Goal: Navigation & Orientation: Find specific page/section

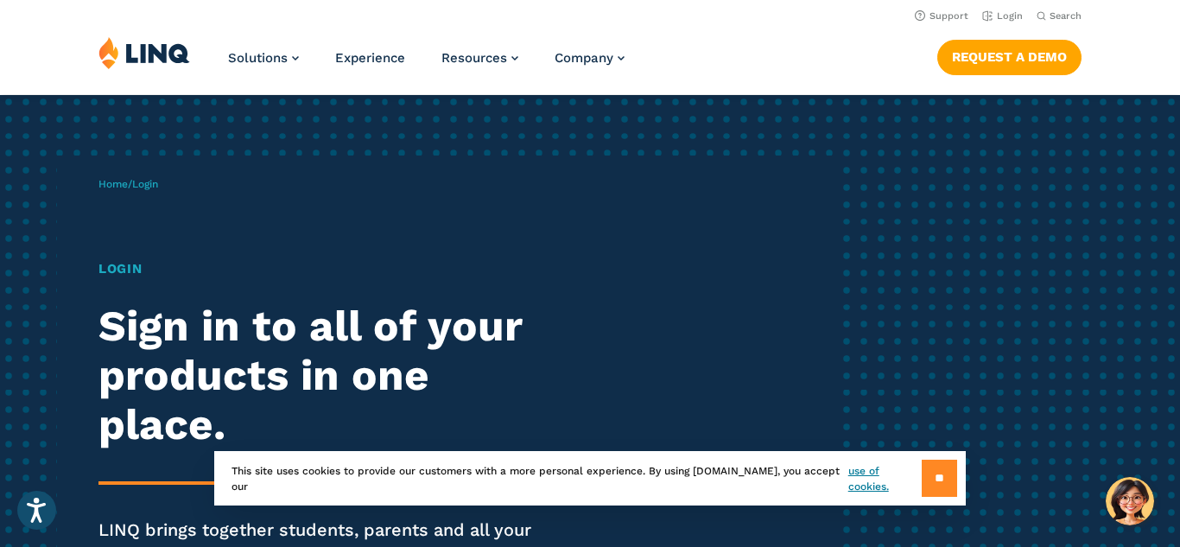
click at [954, 475] on input "**" at bounding box center [939, 478] width 35 height 37
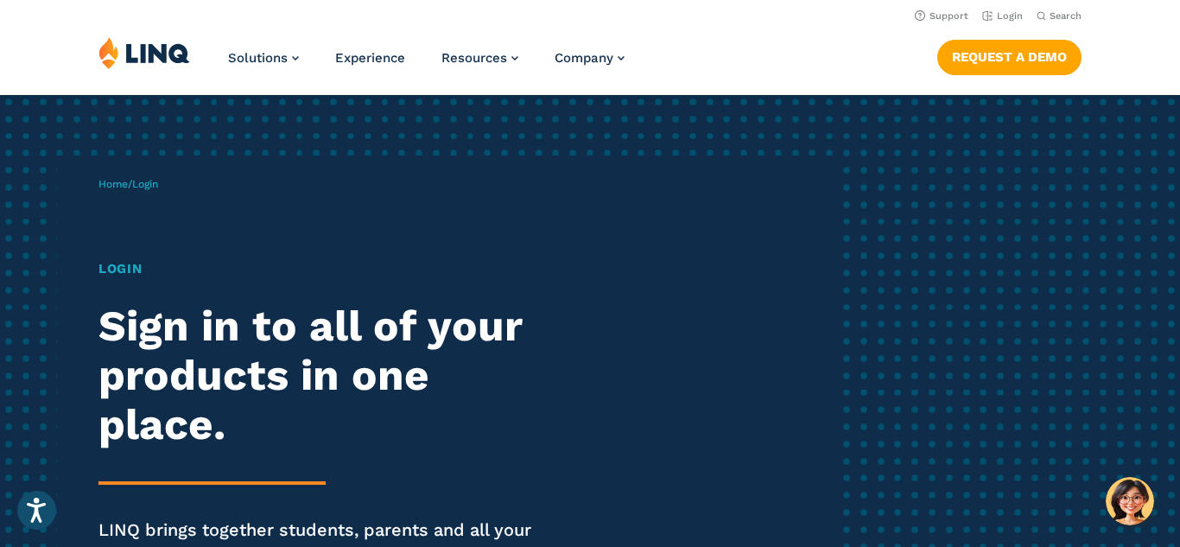
click at [554, 211] on div "Home / Login Login Sign in to all of your products in one place. LINQ brings to…" at bounding box center [467, 395] width 738 height 480
click at [1013, 20] on link "Login" at bounding box center [1002, 15] width 41 height 11
click at [1006, 19] on link "Login" at bounding box center [1002, 15] width 41 height 11
click at [144, 271] on h1 "Login" at bounding box center [325, 269] width 454 height 20
click at [133, 274] on h1 "Login" at bounding box center [325, 269] width 454 height 20
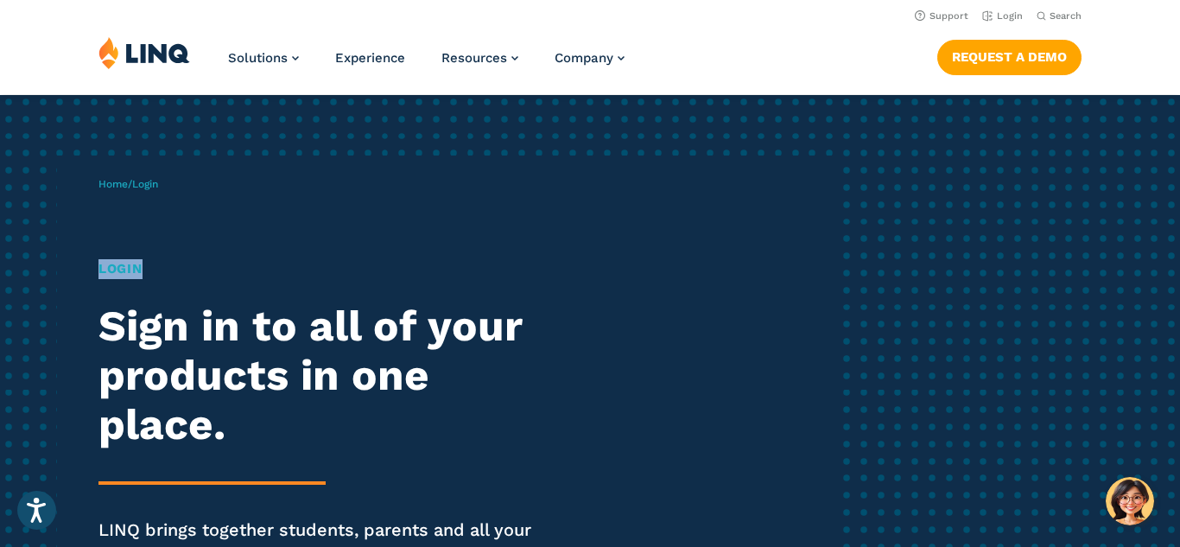
click at [133, 274] on h1 "Login" at bounding box center [325, 269] width 454 height 20
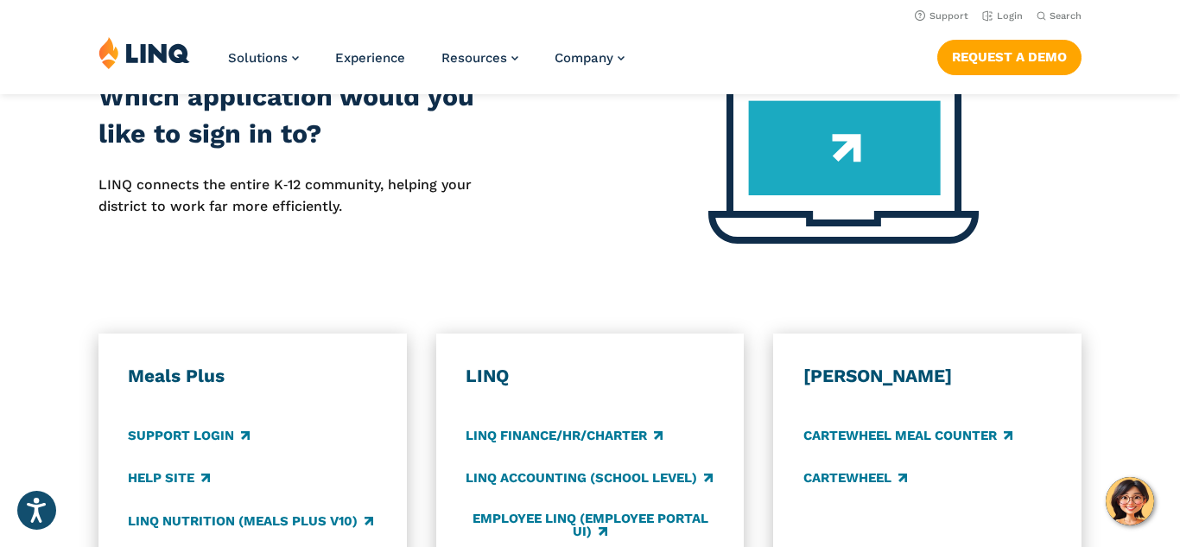
scroll to position [726, 0]
